Goal: Information Seeking & Learning: Understand process/instructions

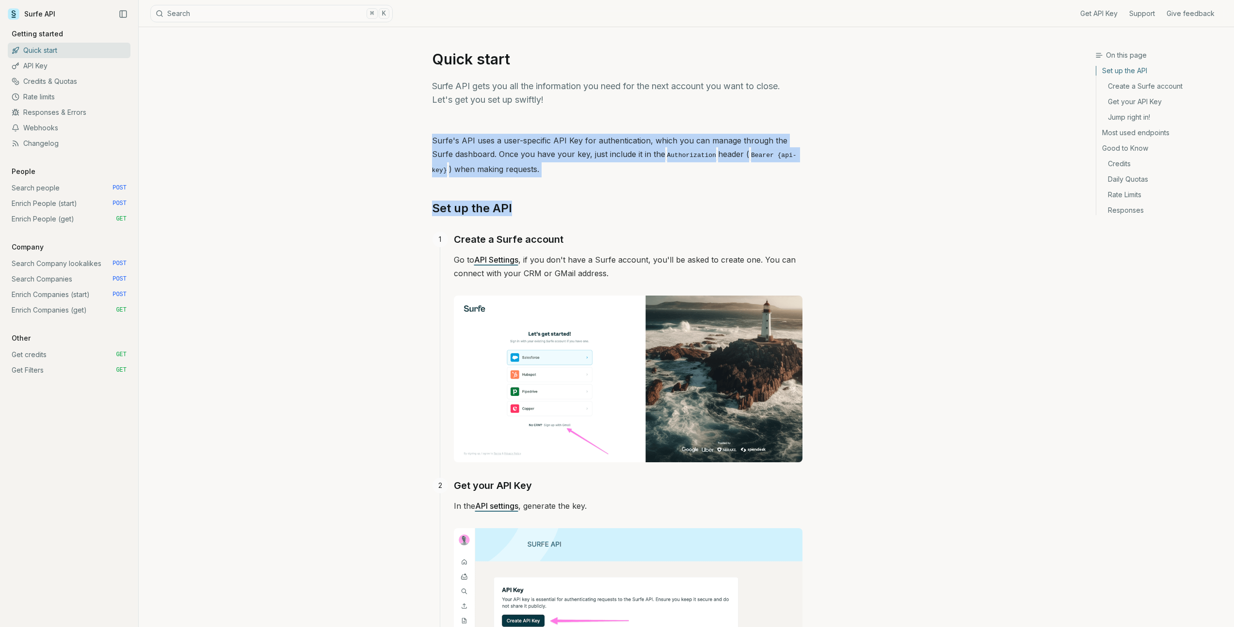
drag, startPoint x: 500, startPoint y: 126, endPoint x: 557, endPoint y: 180, distance: 78.2
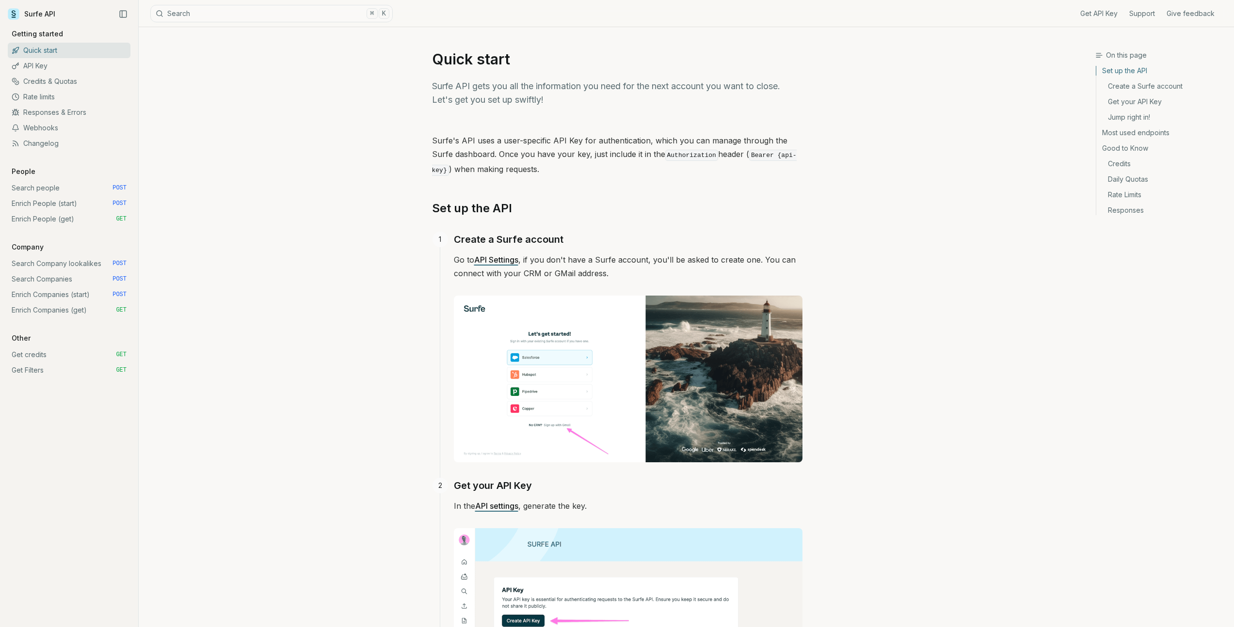
click at [507, 87] on p "Surfe API gets you all the information you need for the next account you want t…" at bounding box center [617, 93] width 370 height 27
drag, startPoint x: 509, startPoint y: 89, endPoint x: 510, endPoint y: 133, distance: 43.6
drag, startPoint x: 507, startPoint y: 145, endPoint x: 606, endPoint y: 156, distance: 100.0
click at [606, 156] on p "Surfe's API uses a user-specific API Key for authentication, which you can mana…" at bounding box center [617, 156] width 370 height 44
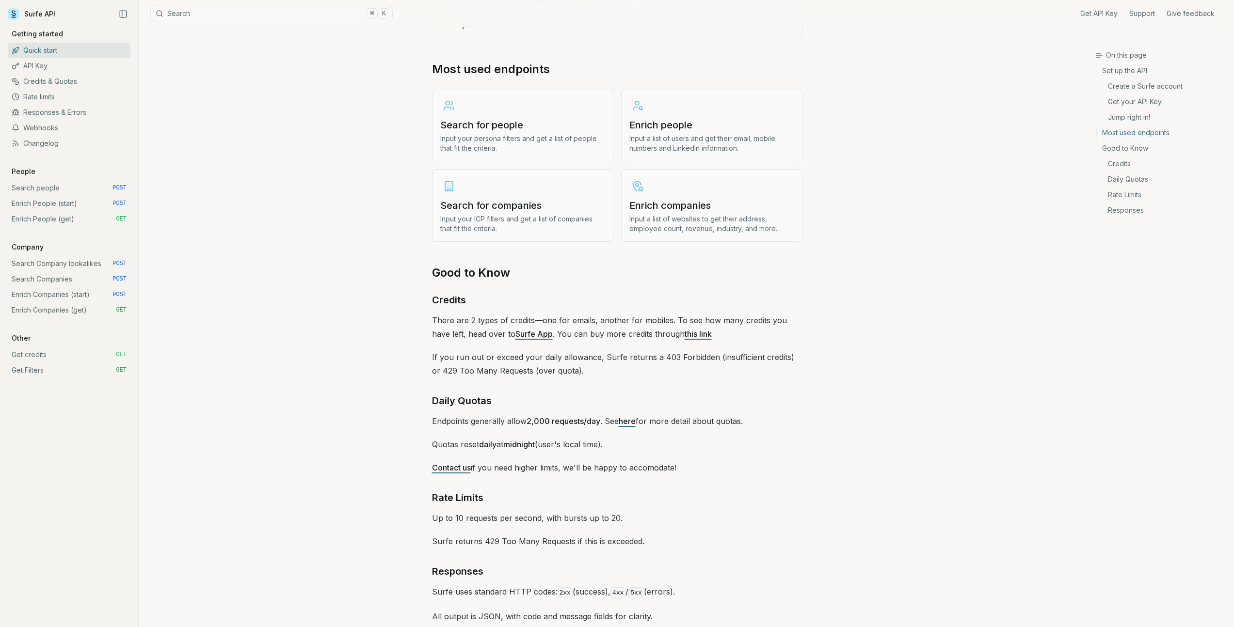
scroll to position [1195, 0]
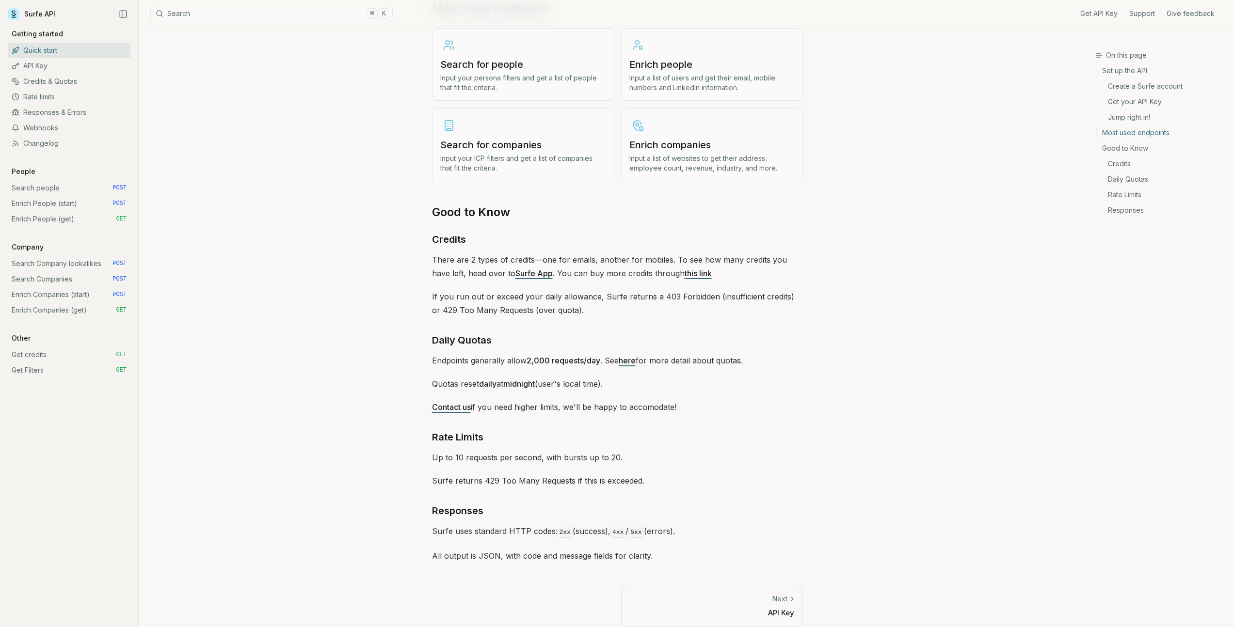
click at [516, 274] on link "Surfe App" at bounding box center [533, 274] width 37 height 10
